Goal: Task Accomplishment & Management: Use online tool/utility

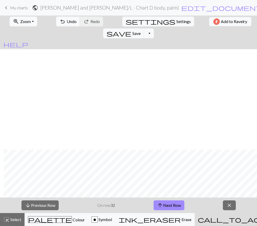
scroll to position [100, 4]
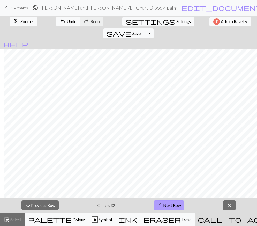
click at [167, 200] on button "arrow_upward Next Row" at bounding box center [168, 205] width 31 height 10
click at [229, 207] on span "close" at bounding box center [229, 204] width 6 height 7
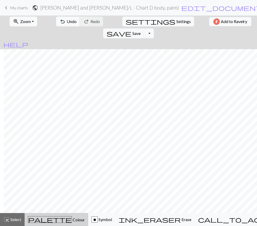
click at [45, 220] on span "palette" at bounding box center [49, 218] width 43 height 7
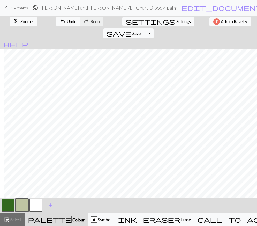
click at [36, 206] on button "button" at bounding box center [35, 205] width 12 height 12
click at [97, 219] on div "o" at bounding box center [94, 219] width 6 height 6
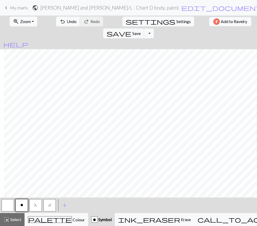
click at [9, 204] on button "button" at bounding box center [8, 205] width 12 height 12
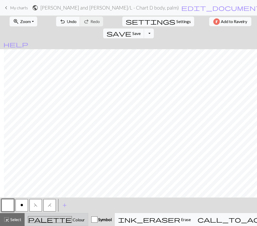
click at [72, 218] on span "Colour" at bounding box center [78, 219] width 13 height 5
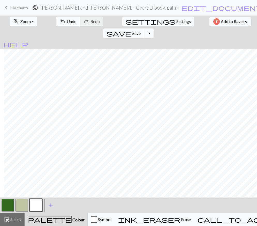
click at [9, 203] on button "button" at bounding box center [8, 205] width 12 height 12
drag, startPoint x: 23, startPoint y: 202, endPoint x: 24, endPoint y: 196, distance: 6.5
click at [23, 202] on button "button" at bounding box center [22, 205] width 12 height 12
click at [111, 221] on span "Symbol" at bounding box center [104, 219] width 14 height 5
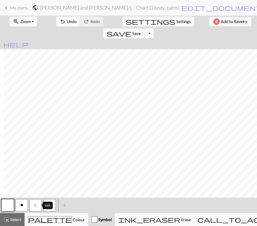
click at [36, 205] on span "F" at bounding box center [36, 205] width 4 height 4
click at [51, 207] on button "H" at bounding box center [49, 205] width 12 height 12
click at [144, 28] on button "save Save Save" at bounding box center [123, 33] width 41 height 10
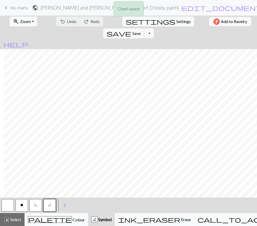
click at [141, 31] on span "Save" at bounding box center [136, 33] width 8 height 5
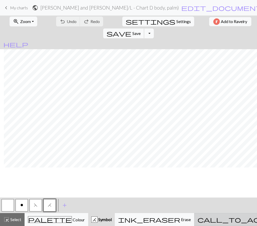
scroll to position [207, 4]
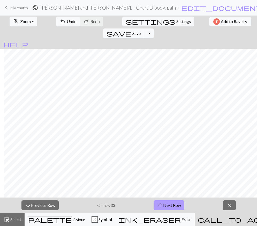
click at [160, 203] on span "arrow_upward" at bounding box center [160, 204] width 6 height 7
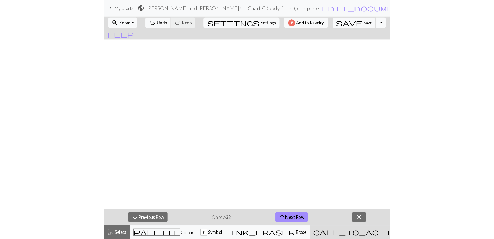
scroll to position [204, 0]
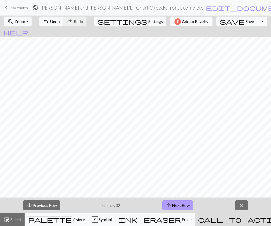
click at [181, 205] on button "arrow_upward Next Row" at bounding box center [177, 205] width 31 height 10
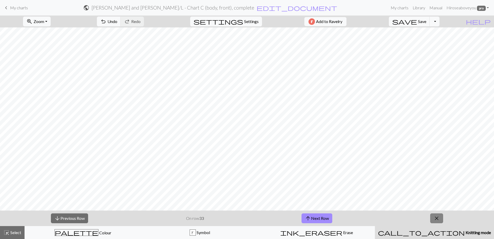
click at [270, 219] on span "close" at bounding box center [437, 217] width 6 height 7
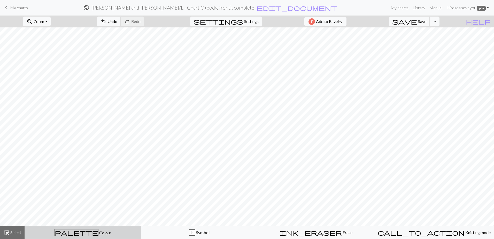
click at [98, 225] on span "Colour" at bounding box center [104, 232] width 13 height 5
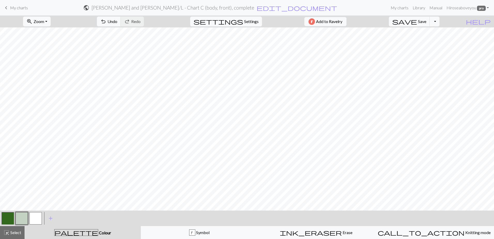
click at [23, 218] on button "button" at bounding box center [22, 218] width 12 height 12
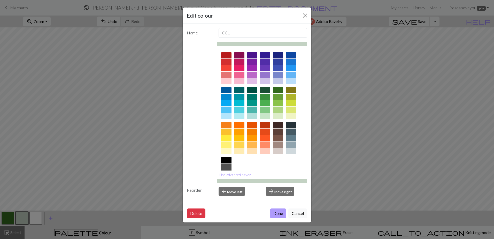
click at [270, 212] on button "Done" at bounding box center [278, 213] width 16 height 10
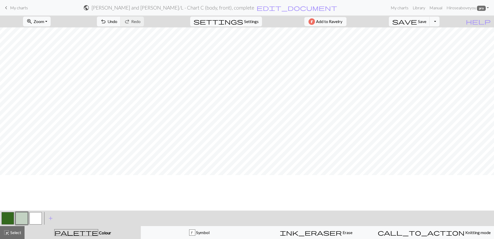
scroll to position [0, 0]
click at [16, 225] on span "Select" at bounding box center [16, 232] width 12 height 5
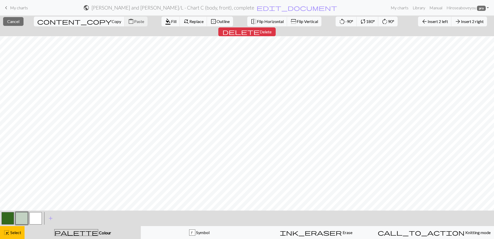
scroll to position [294, 0]
click at [217, 21] on span "Outline" at bounding box center [223, 21] width 13 height 5
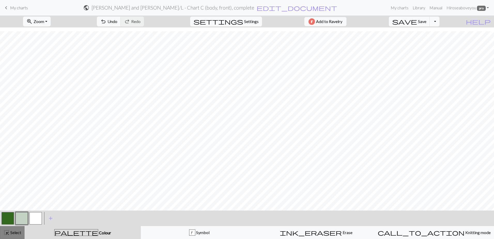
drag, startPoint x: 11, startPoint y: 234, endPoint x: 44, endPoint y: 213, distance: 39.3
click at [11, 225] on span "Select" at bounding box center [16, 232] width 12 height 5
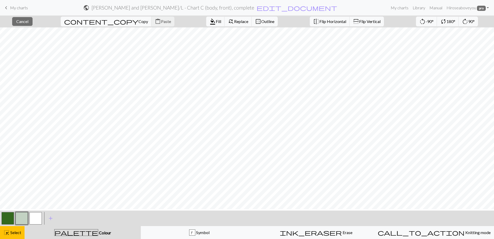
scroll to position [0, 0]
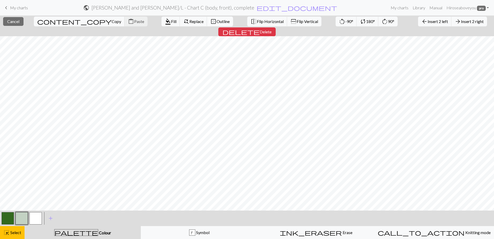
click at [217, 21] on span "Outline" at bounding box center [223, 21] width 13 height 5
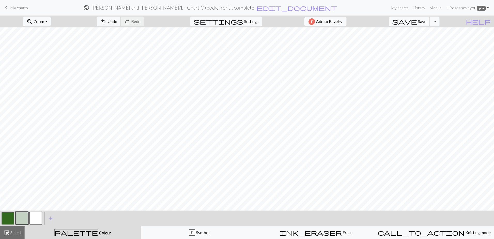
click at [42, 219] on div at bounding box center [36, 218] width 14 height 14
click at [40, 218] on button "button" at bounding box center [35, 218] width 12 height 12
click at [270, 21] on span "Save" at bounding box center [422, 21] width 8 height 5
click at [270, 20] on span "Save" at bounding box center [422, 21] width 8 height 5
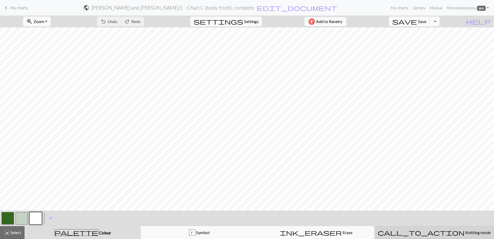
click at [270, 225] on span "call_to_action" at bounding box center [421, 232] width 87 height 7
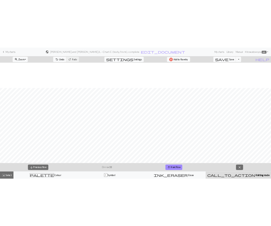
scroll to position [181, 0]
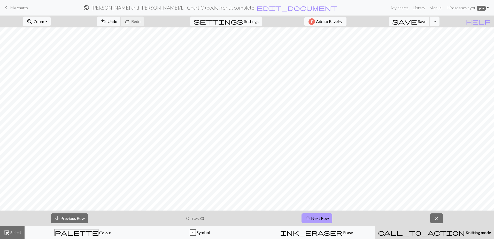
click at [270, 219] on button "arrow_upward Next Row" at bounding box center [317, 218] width 31 height 10
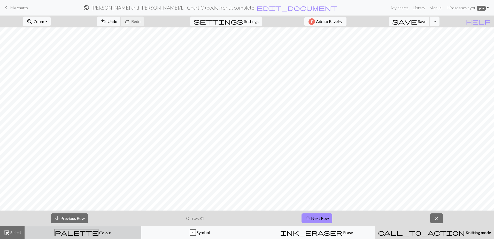
click at [69, 225] on div "palette Colour Colour" at bounding box center [83, 232] width 110 height 7
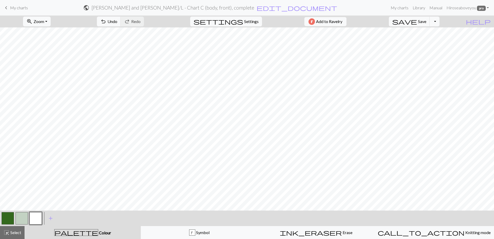
drag, startPoint x: 8, startPoint y: 218, endPoint x: 8, endPoint y: 214, distance: 3.4
click at [8, 218] on button "button" at bounding box center [8, 218] width 12 height 12
drag, startPoint x: 445, startPoint y: 20, endPoint x: 442, endPoint y: 24, distance: 5.3
click at [270, 20] on button "Toggle Dropdown" at bounding box center [435, 22] width 10 height 10
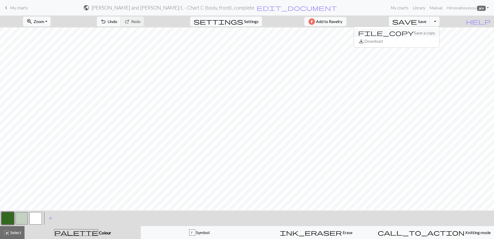
click at [270, 34] on button "file_copy Save a copy" at bounding box center [396, 33] width 85 height 8
click at [270, 21] on span "Save" at bounding box center [422, 21] width 8 height 5
click at [270, 21] on button "Toggle Dropdown" at bounding box center [435, 22] width 10 height 10
click at [270, 33] on button "file_copy Save a copy" at bounding box center [396, 33] width 85 height 8
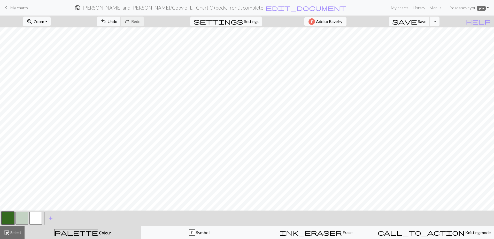
click at [17, 222] on button "button" at bounding box center [22, 218] width 12 height 12
click at [5, 218] on button "button" at bounding box center [8, 218] width 12 height 12
drag, startPoint x: 19, startPoint y: 219, endPoint x: 29, endPoint y: 209, distance: 13.7
click at [20, 218] on button "button" at bounding box center [22, 218] width 12 height 12
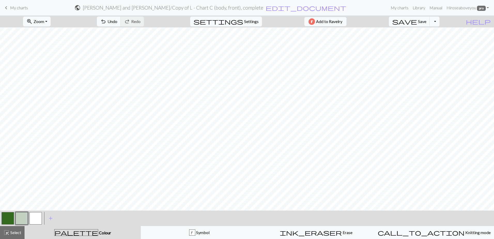
click at [10, 218] on button "button" at bounding box center [8, 218] width 12 height 12
click at [21, 216] on button "button" at bounding box center [22, 218] width 12 height 12
click at [21, 217] on button "button" at bounding box center [22, 218] width 12 height 12
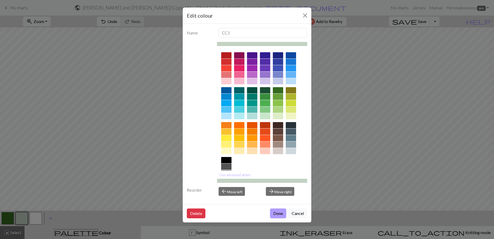
click at [270, 212] on button "Done" at bounding box center [278, 213] width 16 height 10
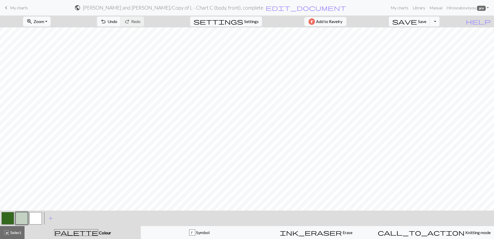
click at [11, 221] on button "button" at bounding box center [8, 218] width 12 height 12
click at [21, 218] on button "button" at bounding box center [22, 218] width 12 height 12
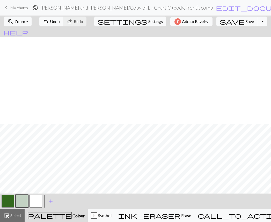
scroll to position [155, 0]
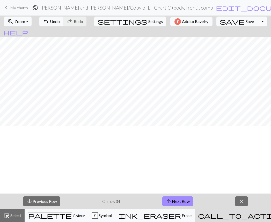
scroll to position [156, 0]
drag, startPoint x: 13, startPoint y: 215, endPoint x: 21, endPoint y: 195, distance: 22.2
click at [13, 215] on span "Select" at bounding box center [16, 215] width 12 height 5
click at [242, 200] on span "close" at bounding box center [241, 200] width 6 height 7
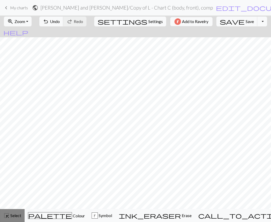
click at [12, 216] on span "Select" at bounding box center [16, 215] width 12 height 5
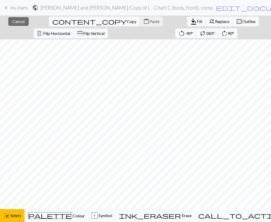
click at [127, 20] on span "Copy" at bounding box center [132, 21] width 10 height 5
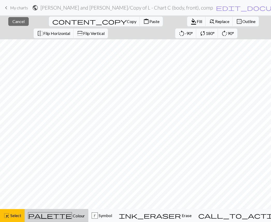
click at [72, 216] on span "Colour" at bounding box center [78, 215] width 13 height 5
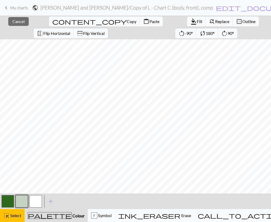
click at [10, 199] on button "button" at bounding box center [8, 201] width 12 height 12
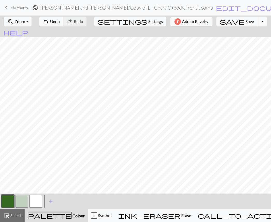
click at [12, 198] on button "button" at bounding box center [8, 201] width 12 height 12
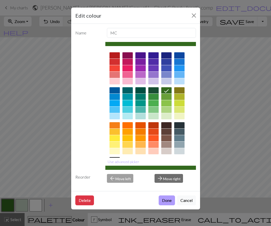
click at [162, 198] on button "Done" at bounding box center [166, 200] width 16 height 10
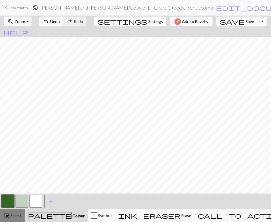
drag, startPoint x: 14, startPoint y: 215, endPoint x: 46, endPoint y: 192, distance: 38.7
click at [15, 215] on span "Select" at bounding box center [16, 215] width 12 height 5
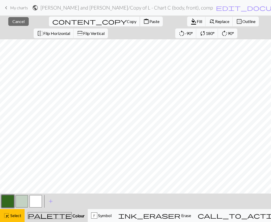
click at [127, 22] on span "Copy" at bounding box center [132, 21] width 10 height 5
click at [143, 20] on span "content_paste" at bounding box center [146, 21] width 6 height 7
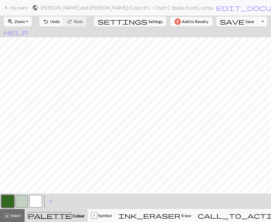
click at [13, 196] on button "button" at bounding box center [8, 201] width 12 height 12
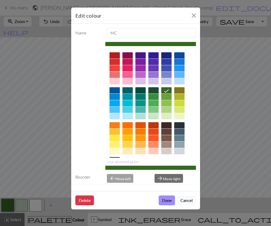
click at [157, 199] on div "Delete Done Cancel" at bounding box center [135, 200] width 129 height 18
click at [167, 197] on button "Done" at bounding box center [166, 200] width 16 height 10
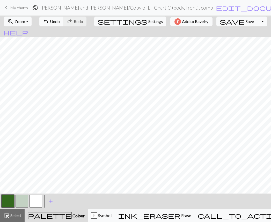
click at [17, 201] on button "button" at bounding box center [22, 201] width 12 height 12
click at [11, 201] on button "button" at bounding box center [8, 201] width 12 height 12
click at [24, 200] on button "button" at bounding box center [22, 201] width 12 height 12
click at [13, 216] on span "Select" at bounding box center [16, 215] width 12 height 5
click at [11, 203] on button "button" at bounding box center [8, 201] width 12 height 12
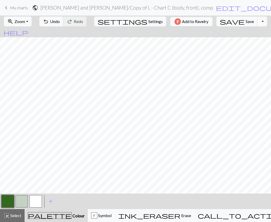
click at [12, 204] on button "button" at bounding box center [8, 201] width 12 height 12
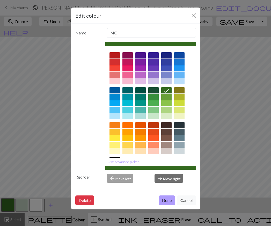
click at [170, 200] on button "Done" at bounding box center [166, 200] width 16 height 10
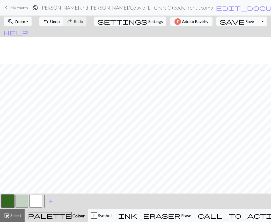
scroll to position [78, 0]
drag, startPoint x: 12, startPoint y: 213, endPoint x: 29, endPoint y: 194, distance: 25.8
click at [12, 213] on span "Select" at bounding box center [16, 215] width 12 height 5
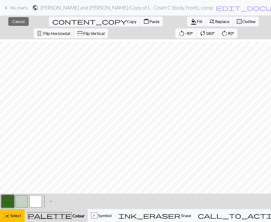
scroll to position [104, 0]
click at [127, 20] on span "Copy" at bounding box center [132, 21] width 10 height 5
click at [149, 21] on span "Paste" at bounding box center [154, 21] width 10 height 5
click at [11, 202] on button "button" at bounding box center [8, 201] width 12 height 12
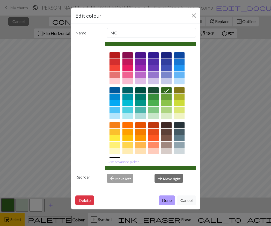
click at [160, 197] on button "Done" at bounding box center [166, 200] width 16 height 10
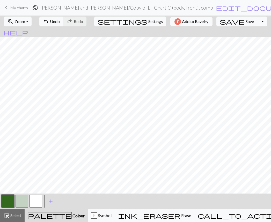
drag, startPoint x: 22, startPoint y: 204, endPoint x: 28, endPoint y: 190, distance: 15.1
click at [22, 204] on button "button" at bounding box center [22, 201] width 12 height 12
click at [12, 216] on span "Select" at bounding box center [16, 215] width 12 height 5
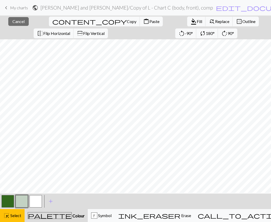
scroll to position [52, 0]
click at [51, 19] on button "content_copy Copy" at bounding box center [94, 22] width 91 height 10
click at [127, 21] on span "Copy" at bounding box center [132, 21] width 10 height 5
click at [143, 21] on span "content_paste" at bounding box center [146, 21] width 6 height 7
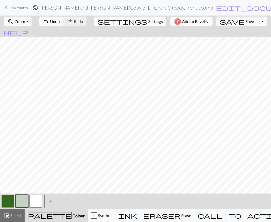
click at [12, 203] on button "button" at bounding box center [8, 201] width 12 height 12
click at [10, 201] on button "button" at bounding box center [8, 201] width 12 height 12
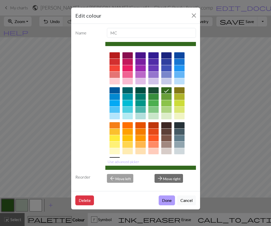
click at [163, 198] on button "Done" at bounding box center [166, 200] width 16 height 10
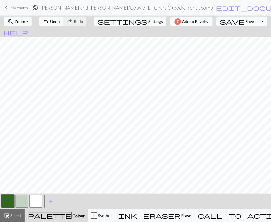
click at [20, 203] on button "button" at bounding box center [22, 201] width 12 height 12
click at [10, 202] on button "button" at bounding box center [8, 201] width 12 height 12
click at [13, 218] on div "highlight_alt Select Select" at bounding box center [12, 215] width 18 height 6
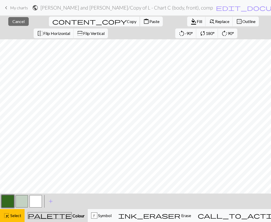
click at [52, 21] on span "content_copy" at bounding box center [89, 21] width 74 height 7
click at [149, 22] on span "Paste" at bounding box center [154, 21] width 10 height 5
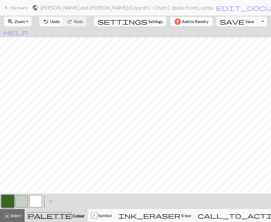
click at [12, 202] on button "button" at bounding box center [8, 201] width 12 height 12
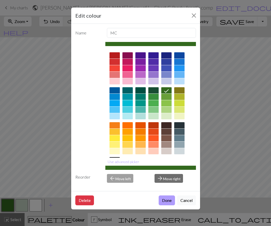
click at [161, 199] on button "Done" at bounding box center [166, 200] width 16 height 10
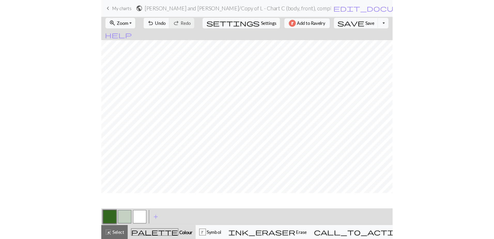
scroll to position [0, 0]
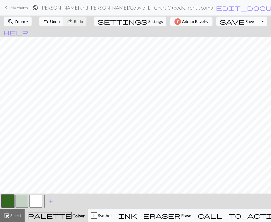
click at [19, 202] on button "button" at bounding box center [22, 201] width 12 height 12
click at [10, 202] on button "button" at bounding box center [8, 201] width 12 height 12
drag, startPoint x: 38, startPoint y: 201, endPoint x: 41, endPoint y: 191, distance: 10.5
click at [38, 201] on button "button" at bounding box center [35, 201] width 12 height 12
click at [97, 215] on div "k" at bounding box center [94, 215] width 6 height 6
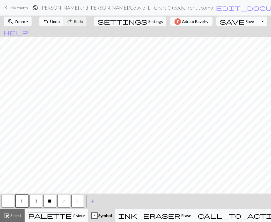
drag, startPoint x: 112, startPoint y: 204, endPoint x: 47, endPoint y: 196, distance: 65.8
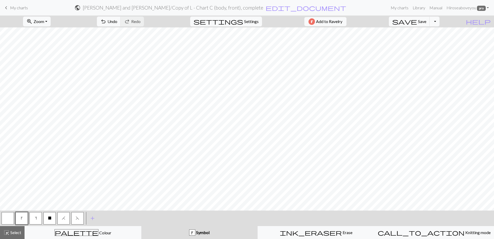
click at [15, 218] on div "k" at bounding box center [22, 218] width 14 height 14
click at [6, 215] on button "button" at bounding box center [8, 218] width 12 height 12
click at [9, 225] on span "highlight_alt" at bounding box center [6, 232] width 6 height 7
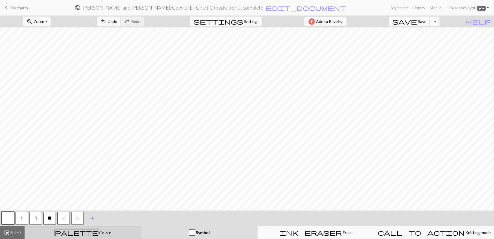
click at [46, 225] on button "palette Colour Colour" at bounding box center [83, 232] width 117 height 13
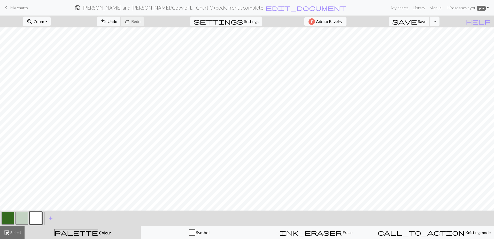
drag, startPoint x: 3, startPoint y: 218, endPoint x: 8, endPoint y: 211, distance: 8.0
click at [3, 217] on button "button" at bounding box center [8, 218] width 12 height 12
click at [8, 225] on span "highlight_alt" at bounding box center [6, 232] width 6 height 7
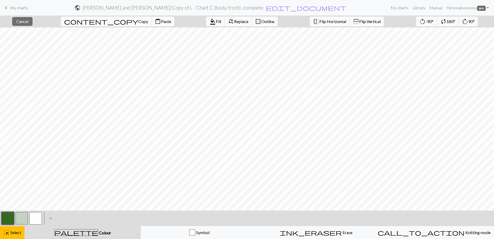
click at [1, 217] on div at bounding box center [8, 218] width 14 height 14
click at [8, 219] on button "button" at bounding box center [8, 218] width 12 height 12
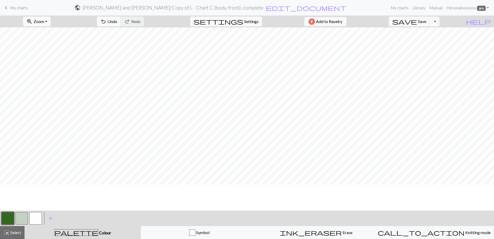
scroll to position [0, 0]
click at [11, 225] on span "Select" at bounding box center [16, 232] width 12 height 5
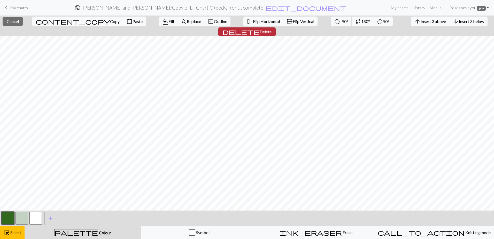
click at [260, 28] on span "delete" at bounding box center [240, 31] width 37 height 7
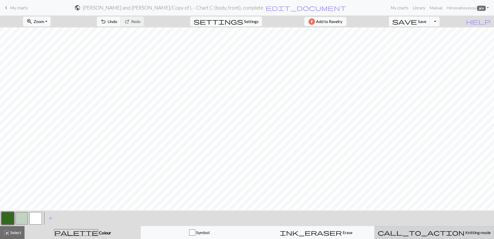
click at [270, 225] on span "Knitting mode" at bounding box center [478, 232] width 26 height 5
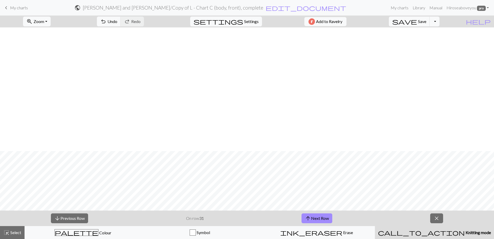
scroll to position [233, 0]
click at [270, 219] on button "arrow_upward Next Row" at bounding box center [317, 218] width 31 height 10
click at [270, 218] on button "arrow_upward Next Row" at bounding box center [317, 218] width 31 height 10
click at [270, 217] on button "arrow_upward Next Row" at bounding box center [317, 218] width 31 height 10
click at [270, 218] on button "arrow_upward Next Row" at bounding box center [317, 218] width 31 height 10
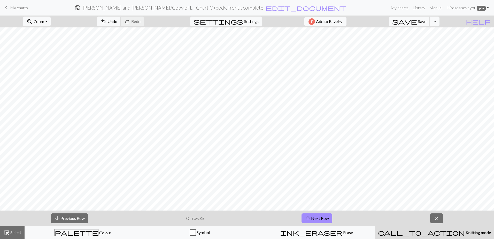
click at [222, 8] on h2 "[PERSON_NAME] and [PERSON_NAME] / Copy of L - Chart C (body, front), complete" at bounding box center [173, 8] width 181 height 6
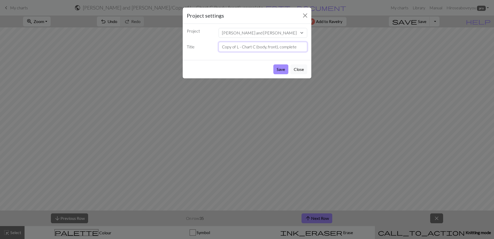
drag, startPoint x: 235, startPoint y: 47, endPoint x: 212, endPoint y: 47, distance: 23.0
click at [212, 47] on div "Title Copy of L - Chart C (body, front), complete" at bounding box center [247, 47] width 127 height 10
drag, startPoint x: 279, startPoint y: 48, endPoint x: 265, endPoint y: 48, distance: 13.2
click at [265, 48] on input "L - Chart C (body, front), complete" at bounding box center [263, 47] width 89 height 10
type input "L - Chart C (body, front), shorter body edit"
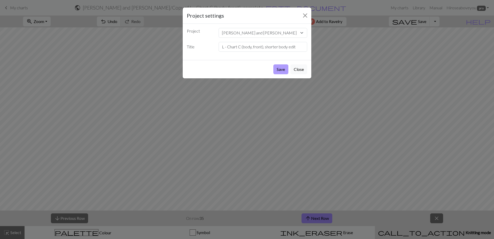
click at [270, 70] on button "Save" at bounding box center [280, 69] width 15 height 10
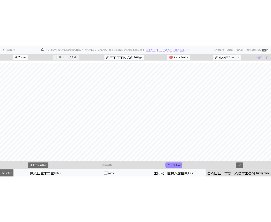
scroll to position [181, 0]
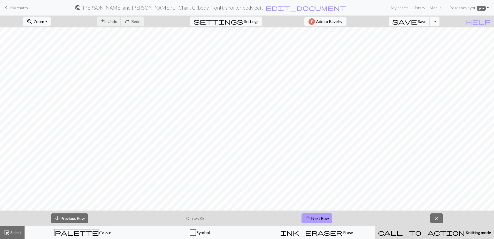
click at [270, 217] on button "arrow_upward Next Row" at bounding box center [317, 218] width 31 height 10
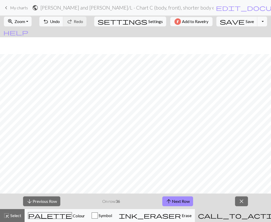
scroll to position [233, 0]
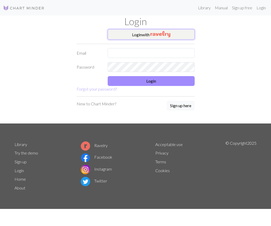
click at [151, 33] on img "button" at bounding box center [160, 34] width 20 height 6
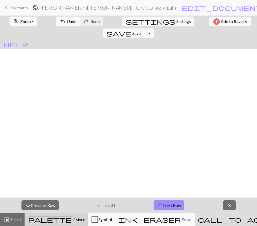
scroll to position [207, 4]
